Goal: Navigation & Orientation: Find specific page/section

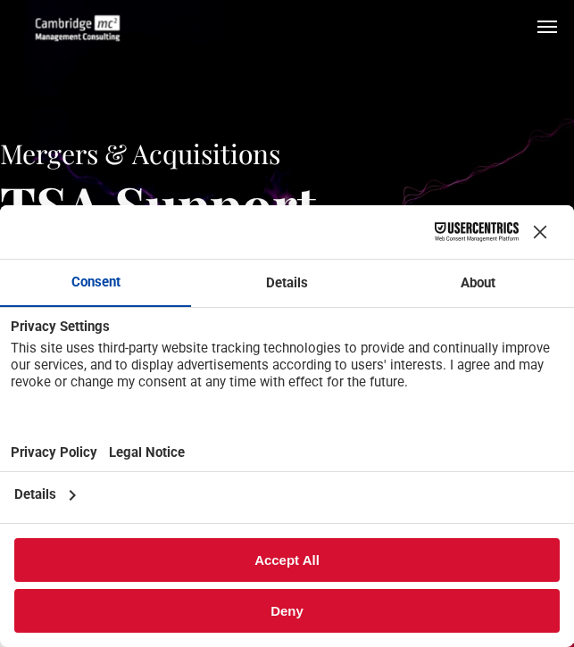
click at [285, 612] on button "Deny" at bounding box center [286, 611] width 545 height 44
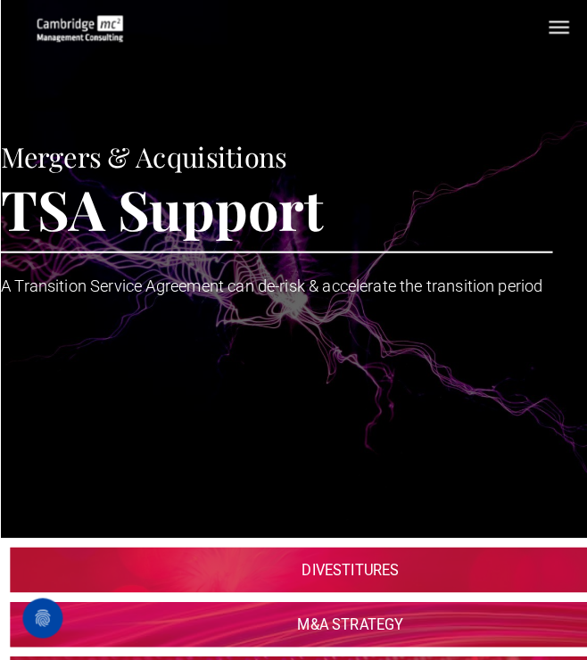
scroll to position [0, 4]
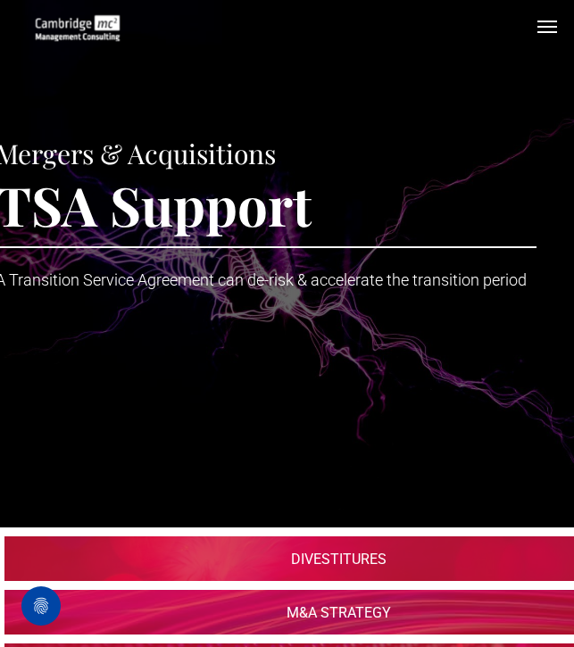
click at [546, 28] on button "menu" at bounding box center [547, 27] width 36 height 36
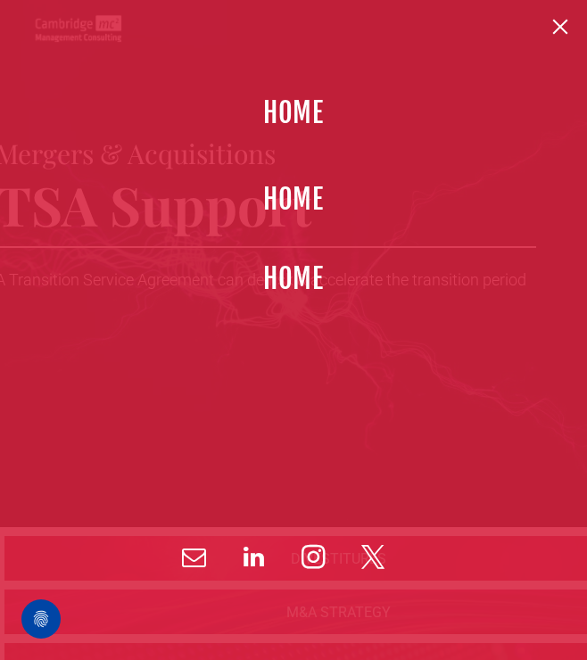
click at [298, 114] on span "HOME" at bounding box center [294, 113] width 62 height 40
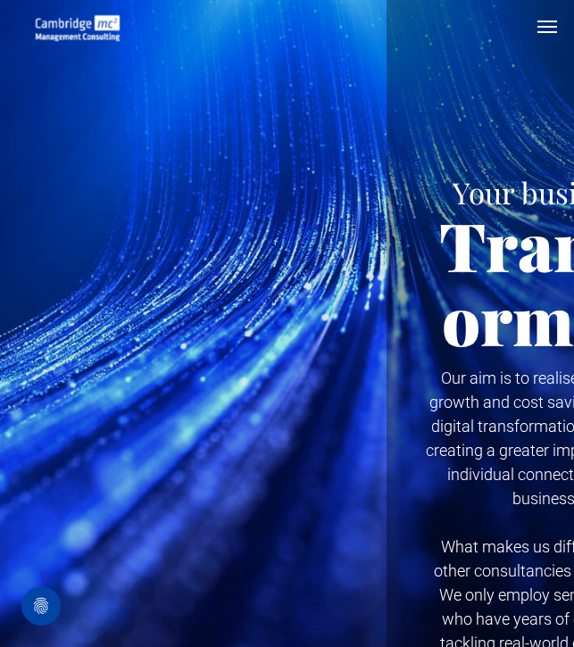
click at [543, 27] on span "menu" at bounding box center [547, 27] width 20 height 2
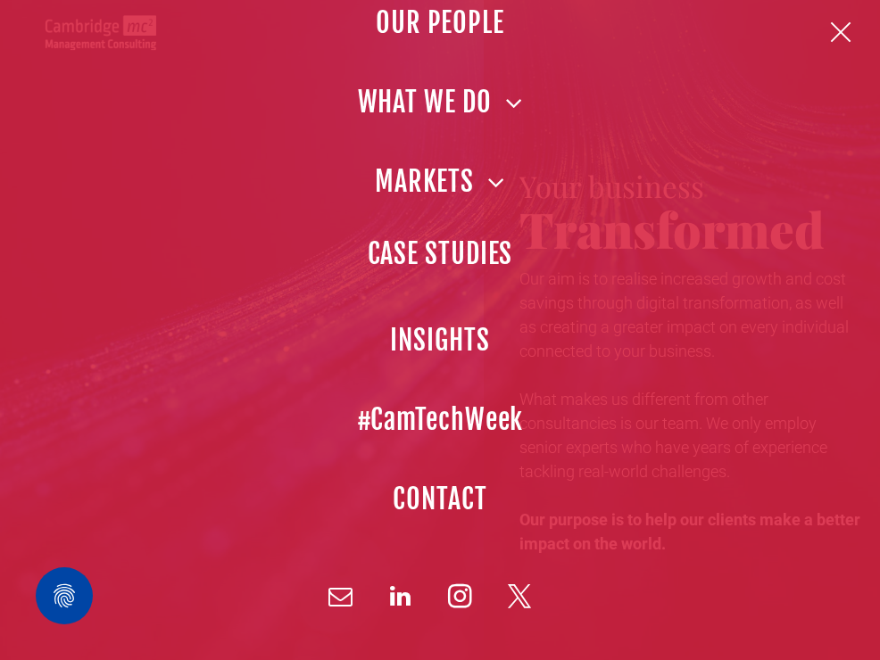
scroll to position [190, 0]
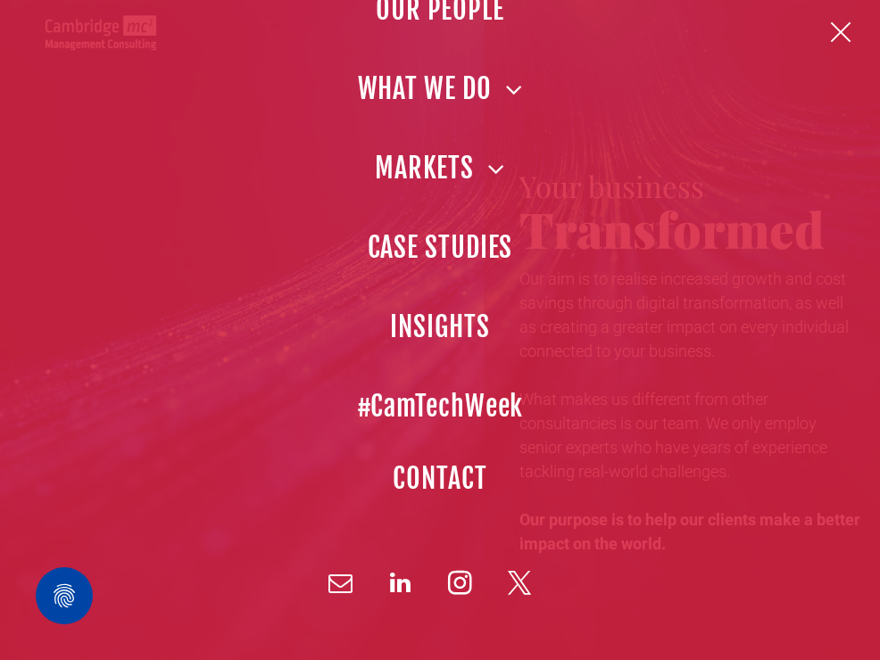
click at [448, 480] on span "CONTACT" at bounding box center [439, 478] width 94 height 40
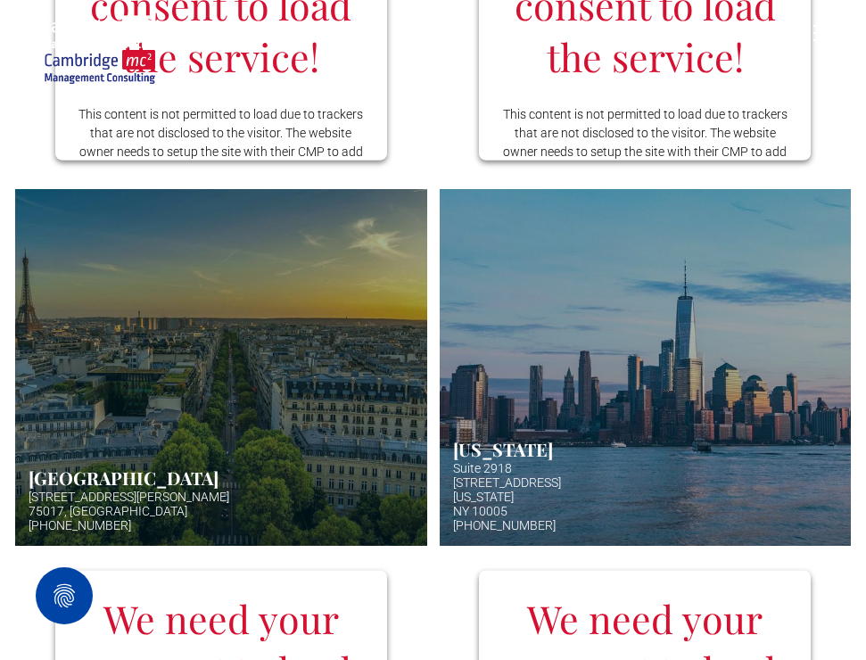
scroll to position [1082, 0]
